Goal: Transaction & Acquisition: Purchase product/service

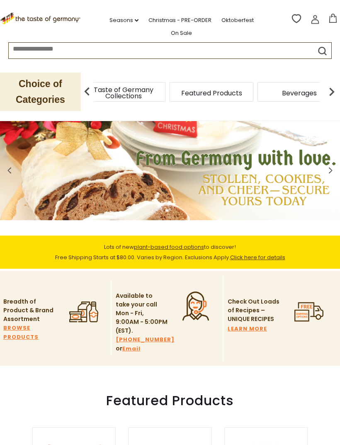
click at [78, 86] on div "Food By Category" at bounding box center [36, 92] width 84 height 20
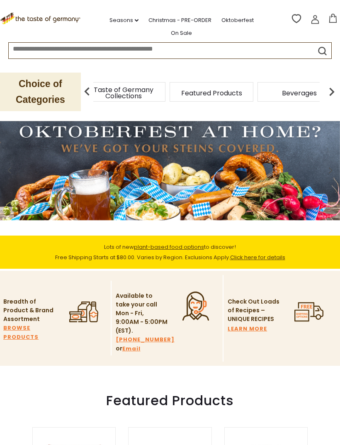
click at [80, 89] on div "Food By Category" at bounding box center [36, 92] width 88 height 20
click at [48, 92] on p "Choice of Categories" at bounding box center [40, 92] width 81 height 39
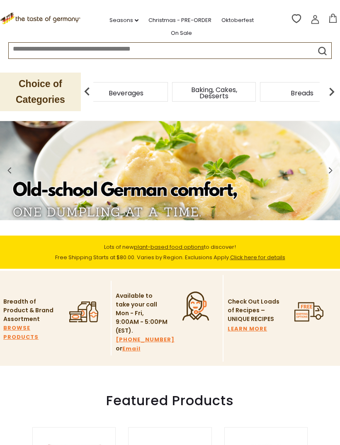
click at [144, 90] on span "Beverages" at bounding box center [126, 93] width 35 height 6
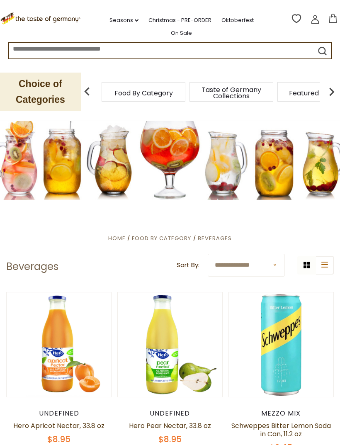
click at [190, 91] on div "Taste of Germany Collections" at bounding box center [232, 92] width 84 height 20
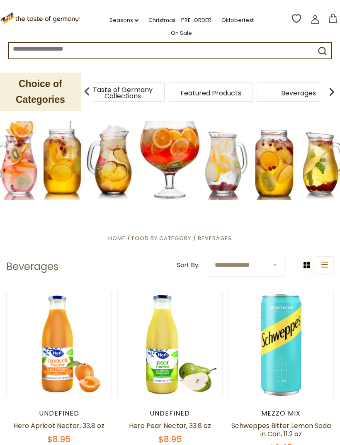
click at [142, 87] on span "Taste of Germany Collections" at bounding box center [123, 93] width 66 height 12
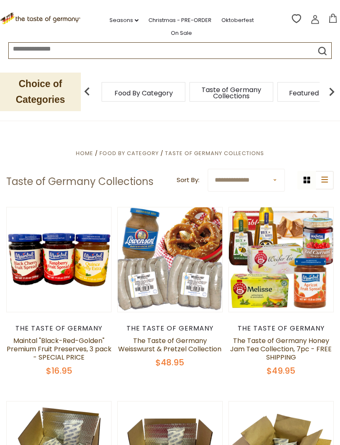
click at [198, 87] on span "Taste of Germany Collections" at bounding box center [231, 93] width 66 height 12
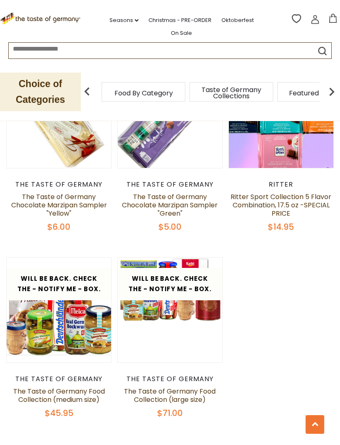
scroll to position [2096, 0]
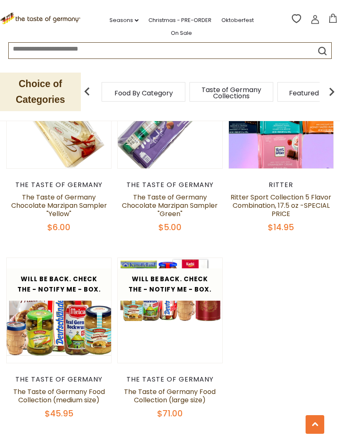
click at [63, 185] on button "Quick View" at bounding box center [59, 175] width 56 height 19
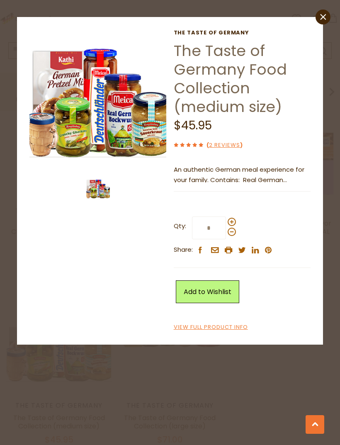
scroll to position [2070, 0]
click at [148, 128] on img at bounding box center [97, 97] width 137 height 137
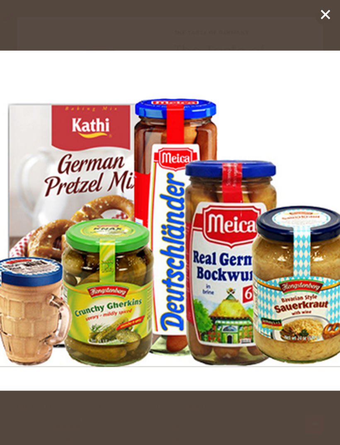
click at [328, 13] on icon at bounding box center [326, 14] width 12 height 12
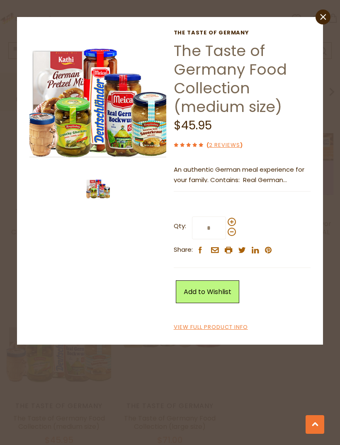
click at [323, 18] on icon at bounding box center [323, 17] width 6 height 6
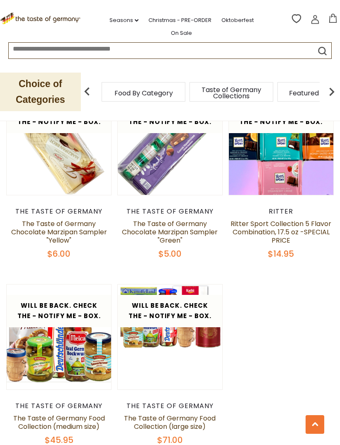
click at [337, 83] on img at bounding box center [332, 91] width 17 height 17
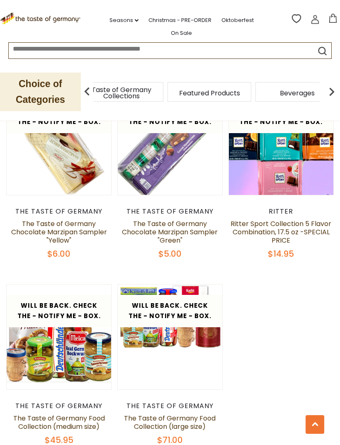
click at [333, 85] on img at bounding box center [332, 91] width 17 height 17
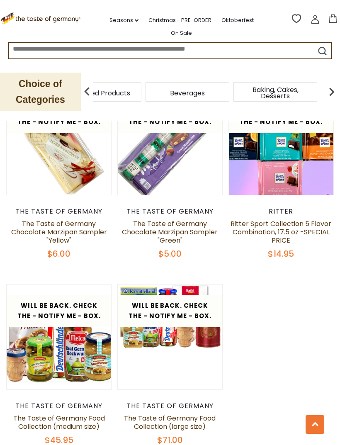
click at [331, 87] on img at bounding box center [332, 91] width 17 height 17
click at [333, 86] on img at bounding box center [332, 91] width 17 height 17
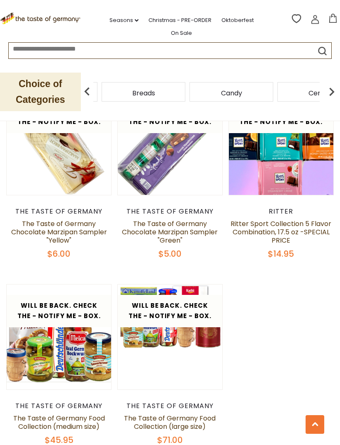
click at [333, 89] on img at bounding box center [332, 91] width 17 height 17
click at [339, 85] on img at bounding box center [332, 91] width 17 height 17
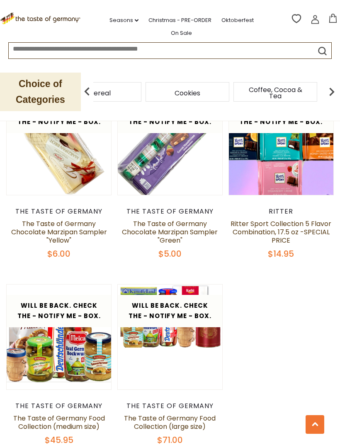
click at [336, 88] on img at bounding box center [332, 91] width 17 height 17
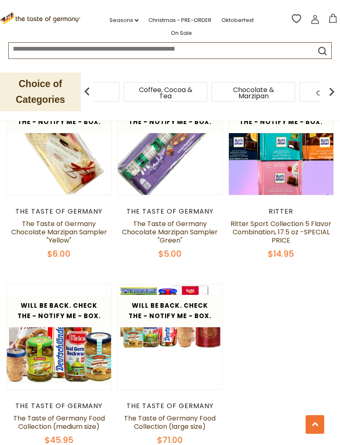
click at [335, 85] on img at bounding box center [332, 91] width 17 height 17
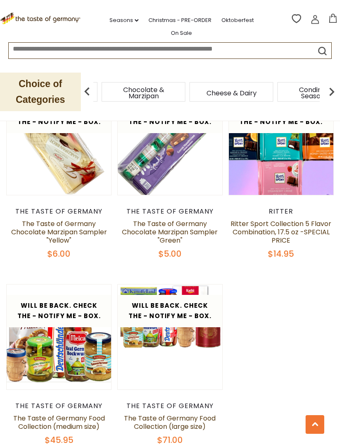
click at [332, 86] on img at bounding box center [332, 91] width 17 height 17
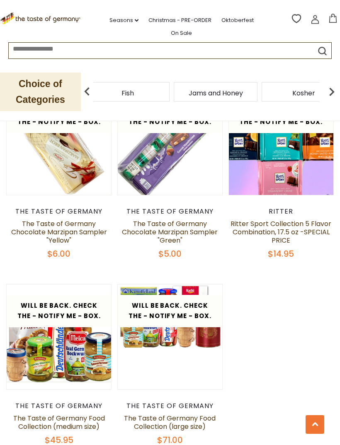
click at [134, 90] on span "Fish" at bounding box center [128, 93] width 12 height 6
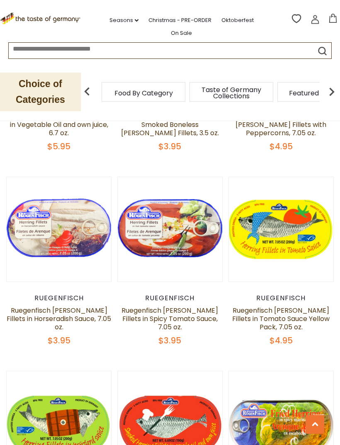
scroll to position [1051, 0]
